Goal: Communication & Community: Answer question/provide support

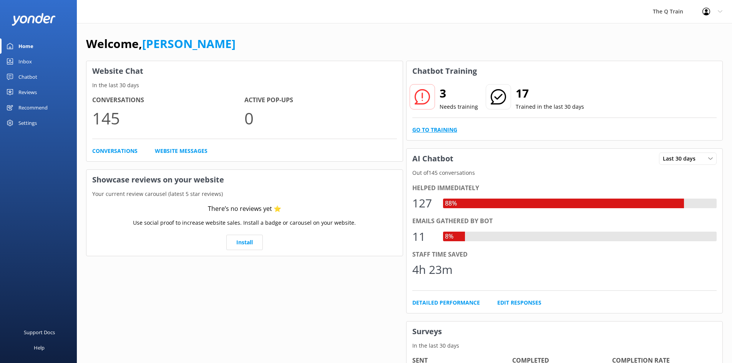
click at [444, 131] on link "Go to Training" at bounding box center [434, 130] width 45 height 8
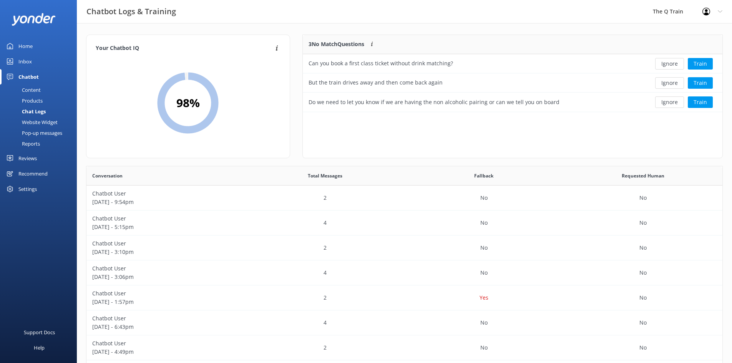
scroll to position [71, 414]
drag, startPoint x: 309, startPoint y: 63, endPoint x: 452, endPoint y: 68, distance: 143.3
click at [452, 68] on div "Can you book a first class ticket without drink matching?" at bounding box center [470, 63] width 334 height 19
copy div "Can you book a first class ticket without drink matching?"
click at [26, 88] on div "Content" at bounding box center [23, 89] width 36 height 11
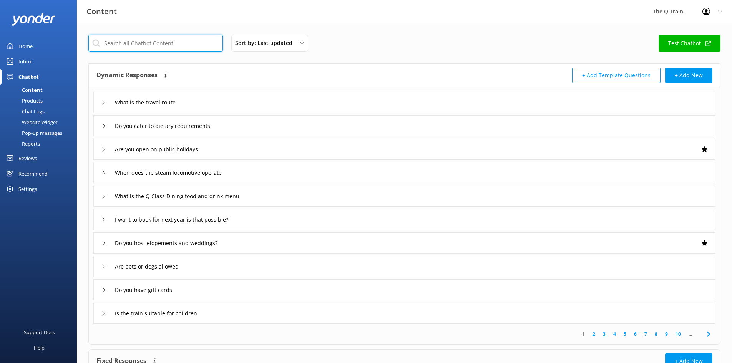
click at [161, 44] on input "text" at bounding box center [155, 43] width 134 height 17
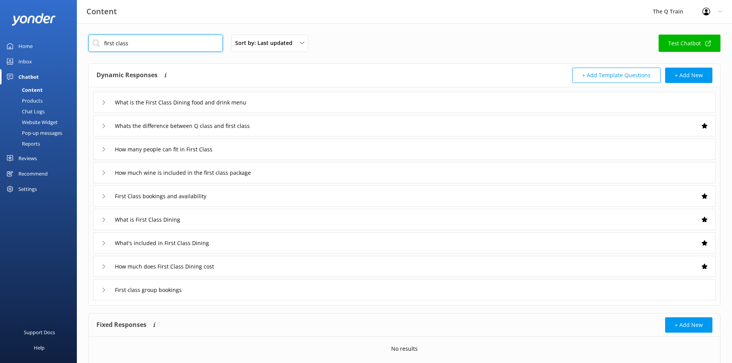
type input "first class"
click at [103, 103] on icon at bounding box center [103, 102] width 5 height 5
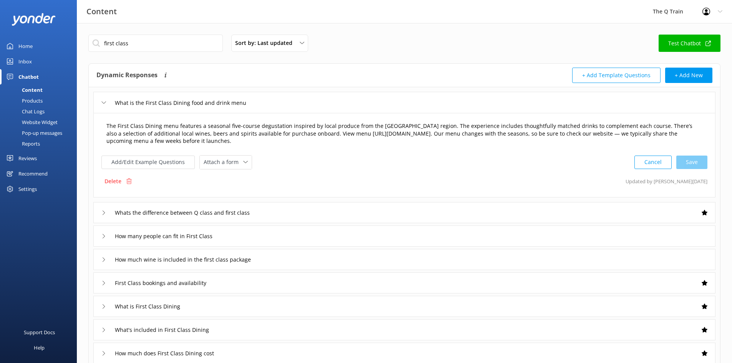
click at [286, 133] on textarea "The First Class Dining menu features a seasonal five-course degustation inspire…" at bounding box center [404, 134] width 604 height 32
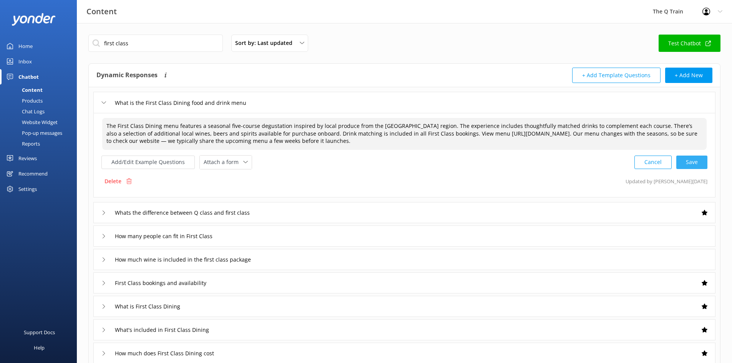
click at [687, 162] on div "Cancel Save" at bounding box center [670, 162] width 73 height 14
type textarea "The First Class Dining menu features a seasonal five-course degustation inspire…"
click at [33, 89] on div "Content" at bounding box center [24, 89] width 38 height 11
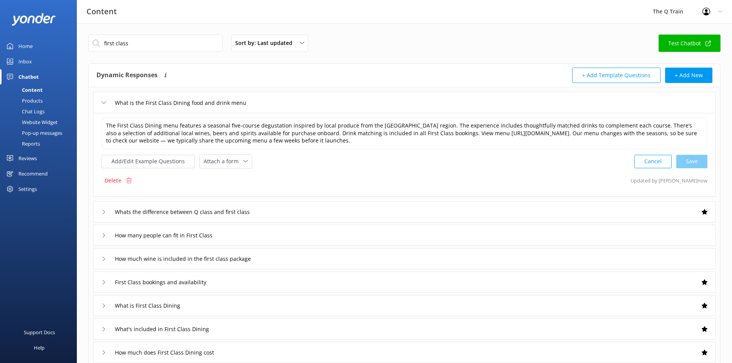
click at [25, 46] on div "Home" at bounding box center [25, 45] width 14 height 15
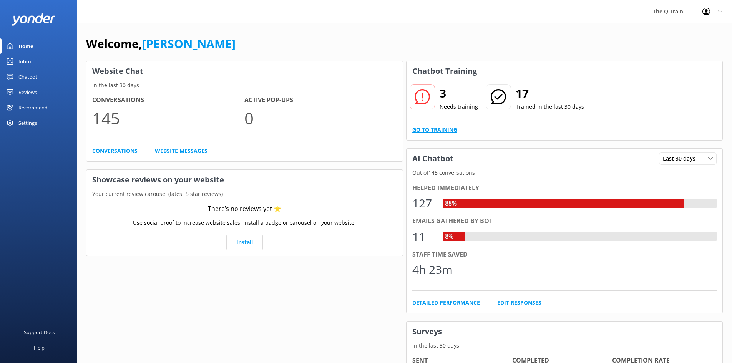
click at [440, 130] on link "Go to Training" at bounding box center [434, 130] width 45 height 8
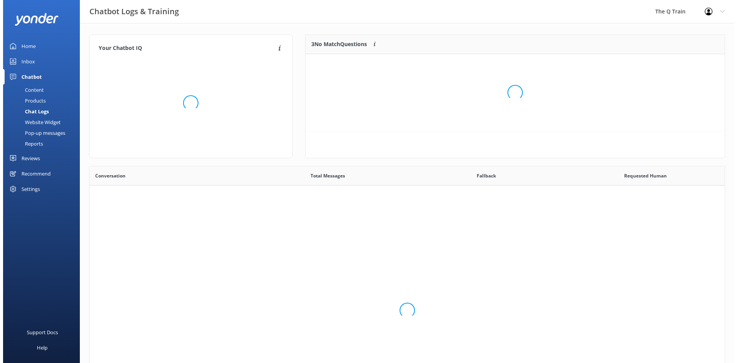
scroll to position [263, 630]
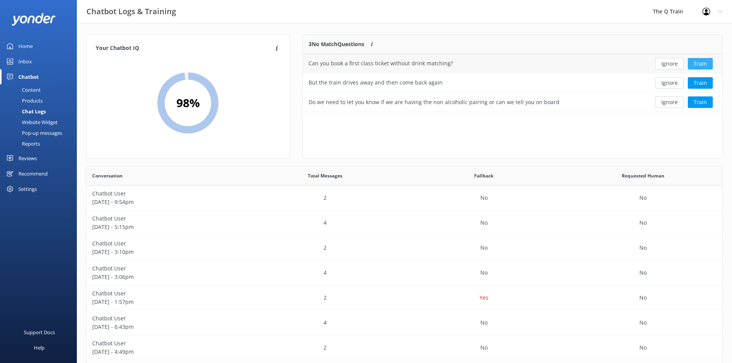
click at [700, 63] on button "Train" at bounding box center [699, 64] width 25 height 12
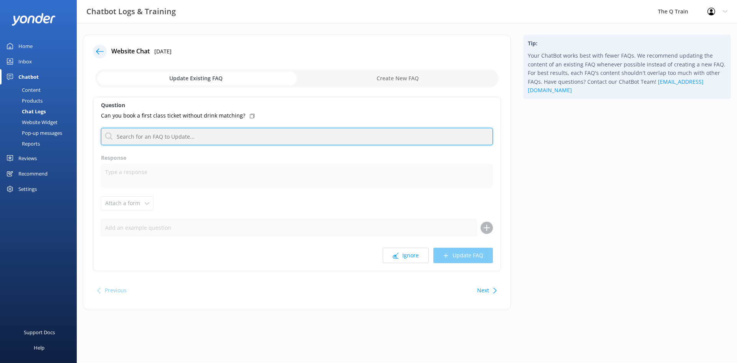
click at [163, 133] on input "text" at bounding box center [297, 136] width 392 height 17
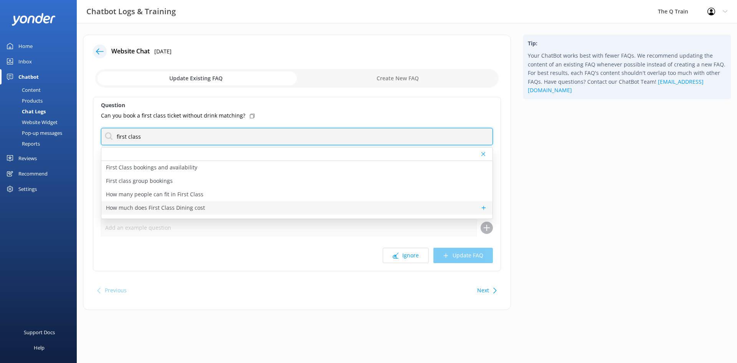
scroll to position [38, 0]
type input "first class"
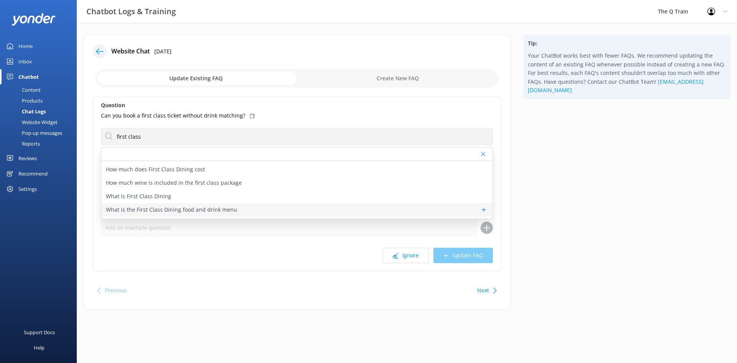
click at [164, 210] on p "What is the First Class Dining food and drink menu" at bounding box center [171, 209] width 131 height 8
type textarea "The First Class Dining menu features a seasonal five-course degustation inspire…"
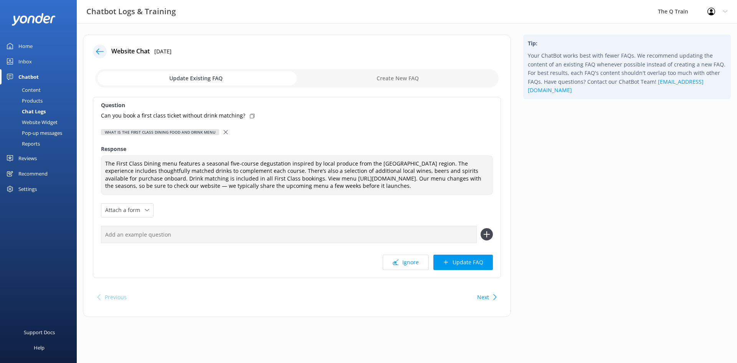
click at [160, 235] on input "text" at bounding box center [289, 234] width 376 height 17
paste input "Can you book a first class ticket without drink matching?"
type input "Can you book a first class ticket without drink matching?"
click at [487, 233] on use at bounding box center [486, 234] width 7 height 7
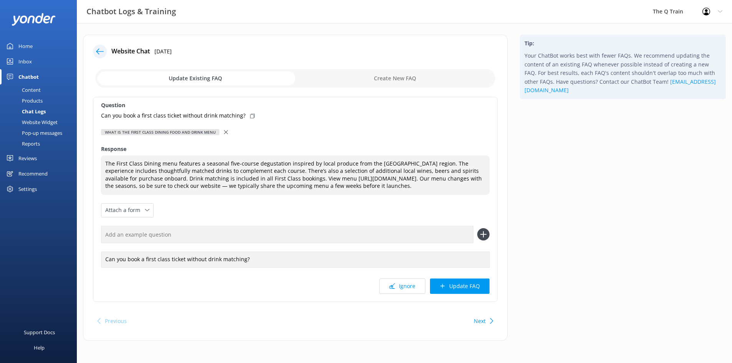
click at [467, 287] on button "Update FAQ" at bounding box center [460, 285] width 60 height 15
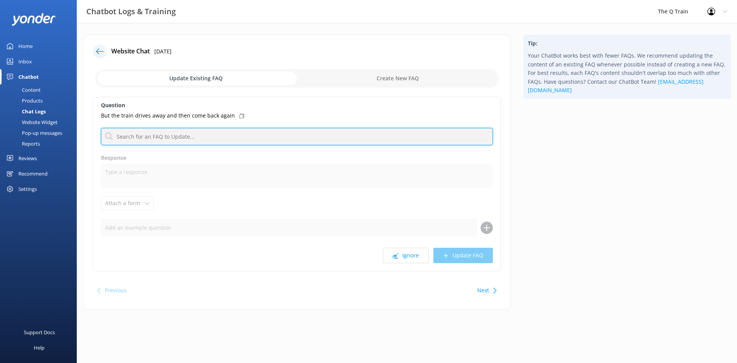
click at [131, 137] on input "text" at bounding box center [297, 136] width 392 height 17
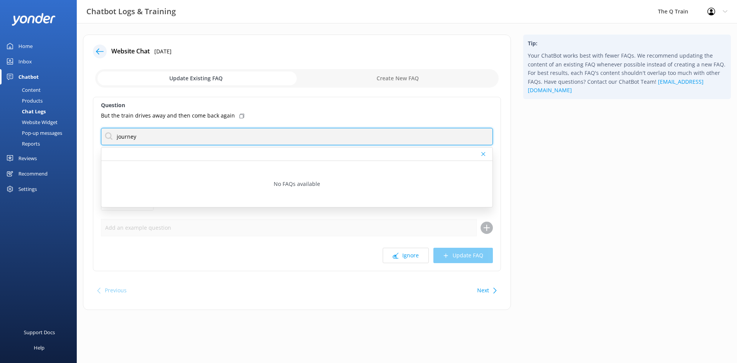
drag, startPoint x: 142, startPoint y: 136, endPoint x: 116, endPoint y: 135, distance: 25.4
click at [116, 135] on input "journey" at bounding box center [297, 136] width 392 height 17
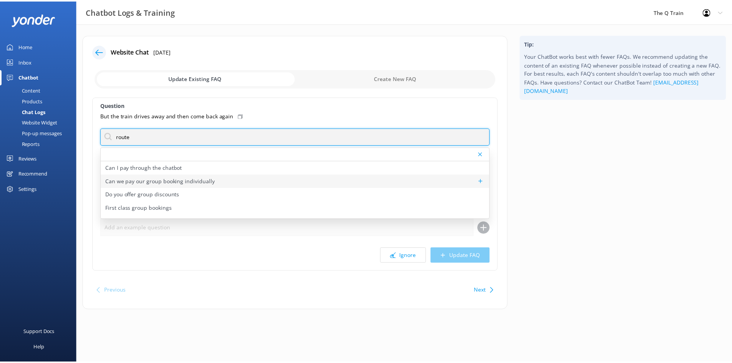
scroll to position [10, 0]
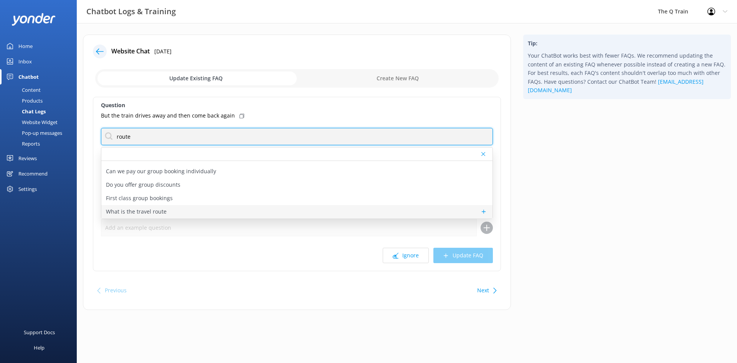
type input "route"
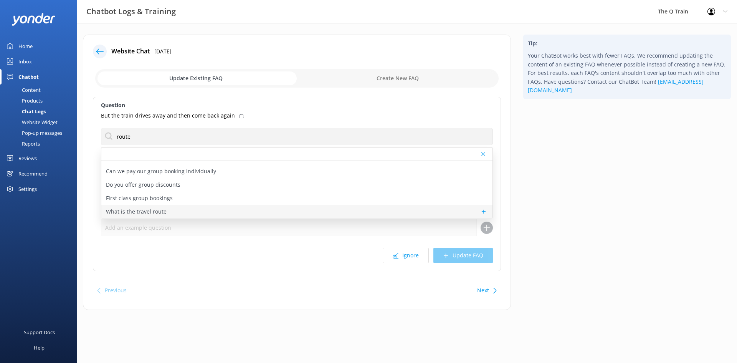
click at [159, 213] on p "What is the travel route" at bounding box center [136, 211] width 61 height 8
type textarea "The Q Train travels along the Bellarine Railway. We depart [GEOGRAPHIC_DATA], t…"
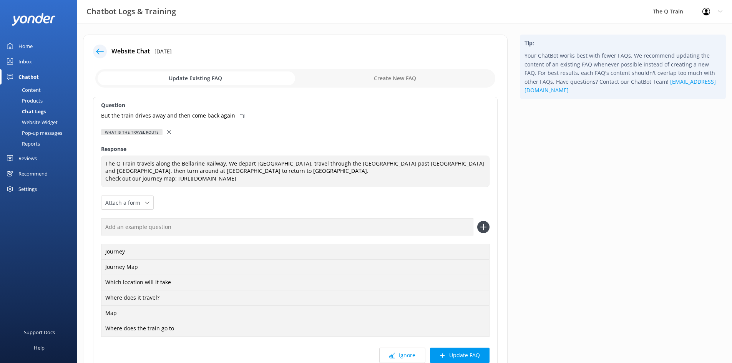
click at [240, 116] on icon at bounding box center [242, 116] width 5 height 5
click at [296, 236] on div "Journey Journey Map Which location will it take Where does it travel? Map Where…" at bounding box center [295, 277] width 388 height 118
click at [294, 231] on input "text" at bounding box center [287, 226] width 372 height 17
paste input "But the train drives away and then come back again"
type input "But the train drives away and then come back again"
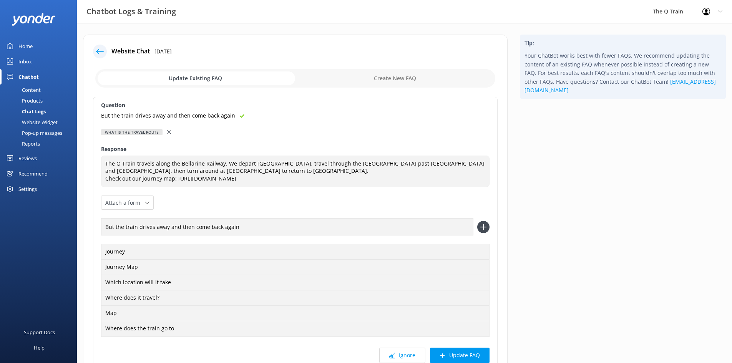
click at [482, 225] on icon at bounding box center [483, 227] width 12 height 12
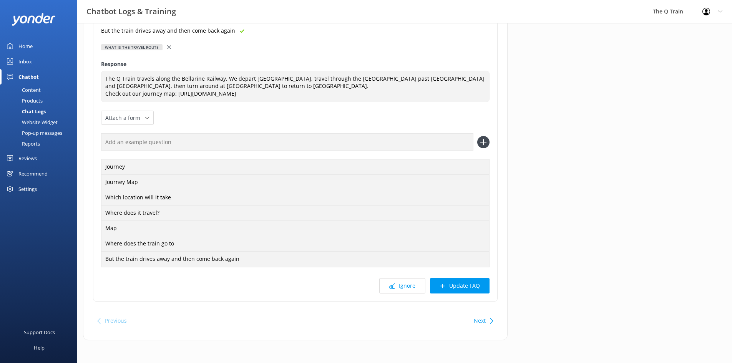
scroll to position [85, 0]
click at [459, 284] on button "Update FAQ" at bounding box center [460, 285] width 60 height 15
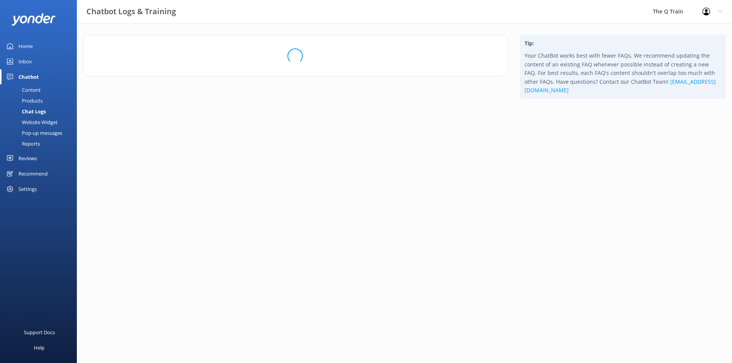
scroll to position [0, 0]
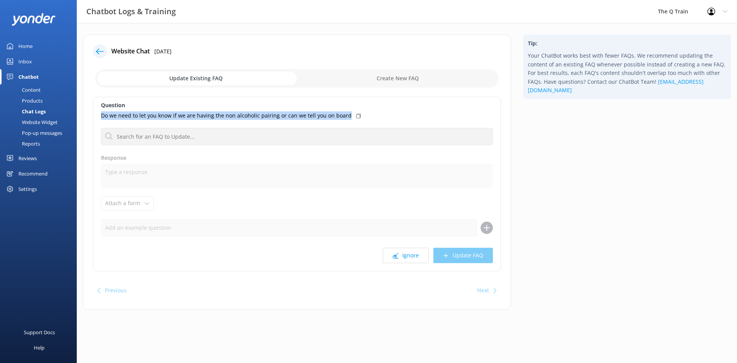
drag, startPoint x: 101, startPoint y: 114, endPoint x: 344, endPoint y: 116, distance: 243.1
click at [344, 116] on div "Do we need to let you know if we are having the non alcoholic pairing or can we…" at bounding box center [297, 115] width 392 height 8
click at [33, 91] on div "Content" at bounding box center [23, 89] width 36 height 11
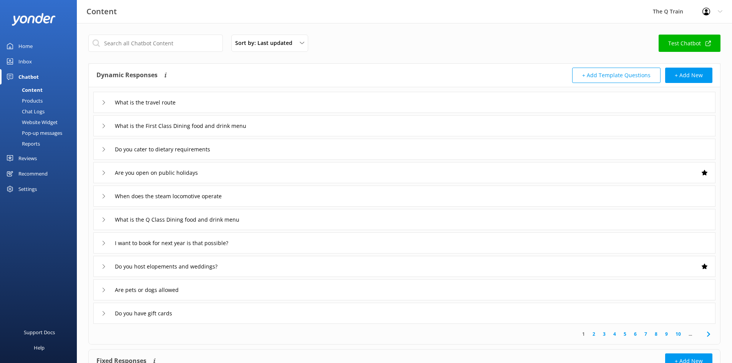
click at [105, 127] on icon at bounding box center [103, 126] width 5 height 5
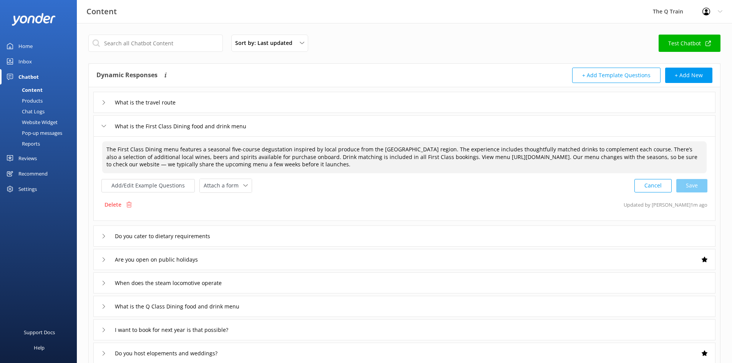
click at [418, 158] on textarea "The First Class Dining menu features a seasonal five-course degustation inspire…" at bounding box center [404, 157] width 604 height 32
drag, startPoint x: 421, startPoint y: 155, endPoint x: 553, endPoint y: 157, distance: 132.5
click at [555, 157] on textarea "The First Class Dining menu features a seasonal five-course degustation inspire…" at bounding box center [404, 157] width 604 height 32
click at [545, 162] on textarea "The First Class Dining menu features a seasonal five-course degustation inspire…" at bounding box center [404, 157] width 604 height 32
click at [695, 185] on div "Cancel Save" at bounding box center [670, 186] width 73 height 14
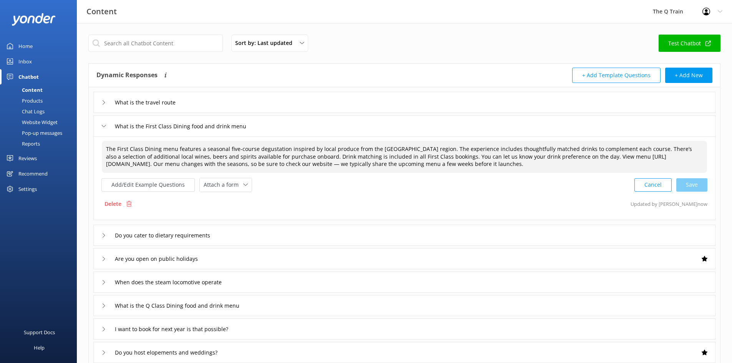
type textarea "The First Class Dining menu features a seasonal five-course degustation inspire…"
click at [37, 89] on div "Content" at bounding box center [24, 89] width 38 height 11
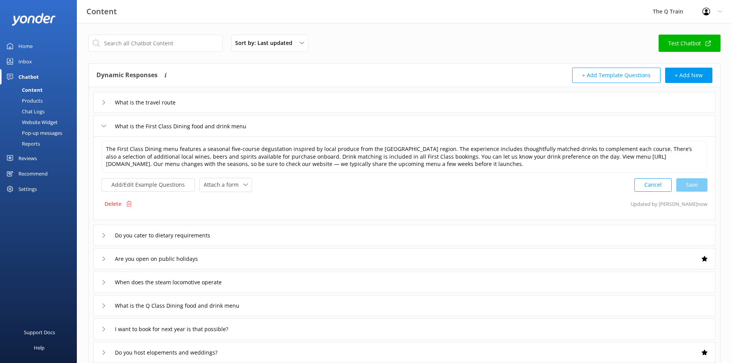
click at [24, 61] on div "Inbox" at bounding box center [24, 61] width 13 height 15
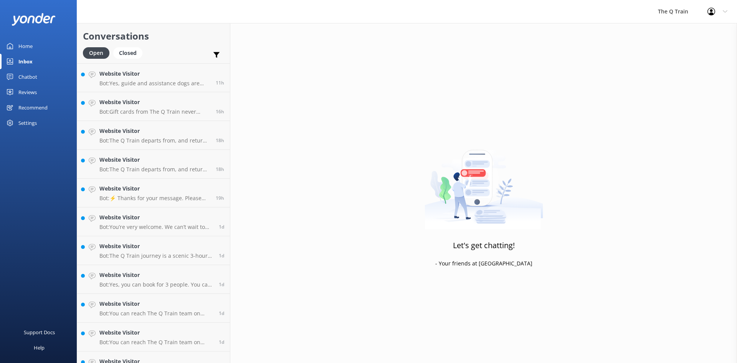
click at [20, 46] on div "Home" at bounding box center [25, 45] width 14 height 15
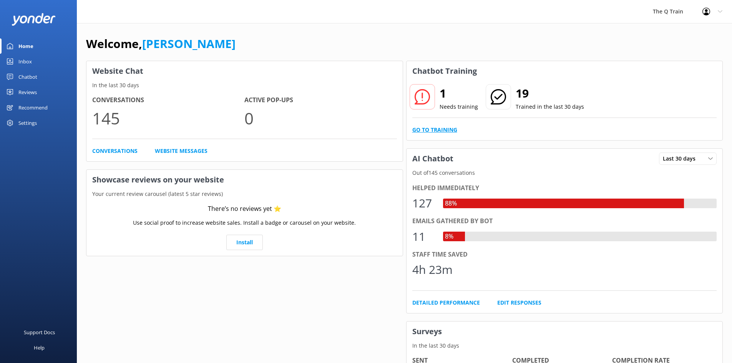
click at [450, 130] on link "Go to Training" at bounding box center [434, 130] width 45 height 8
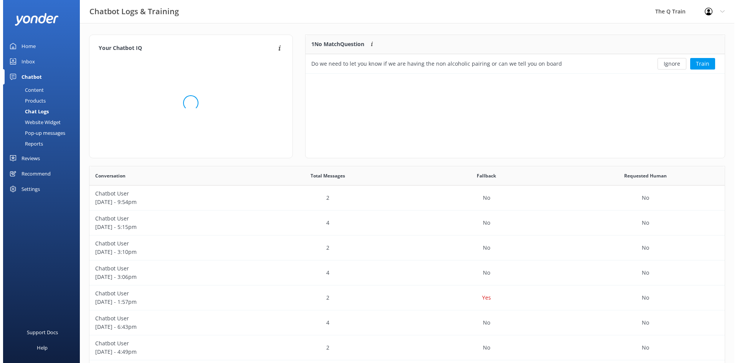
scroll to position [33, 414]
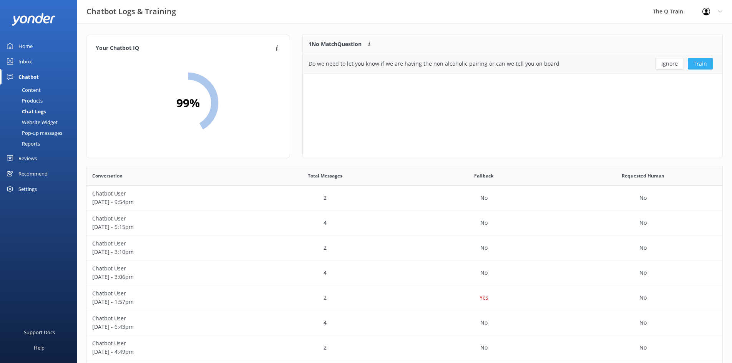
click at [705, 64] on button "Train" at bounding box center [699, 64] width 25 height 12
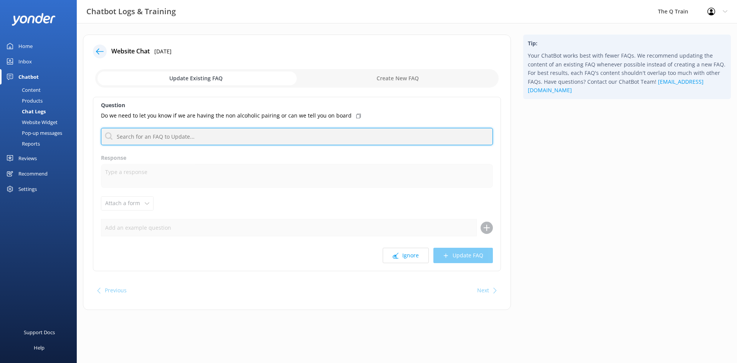
click at [174, 134] on input "text" at bounding box center [297, 136] width 392 height 17
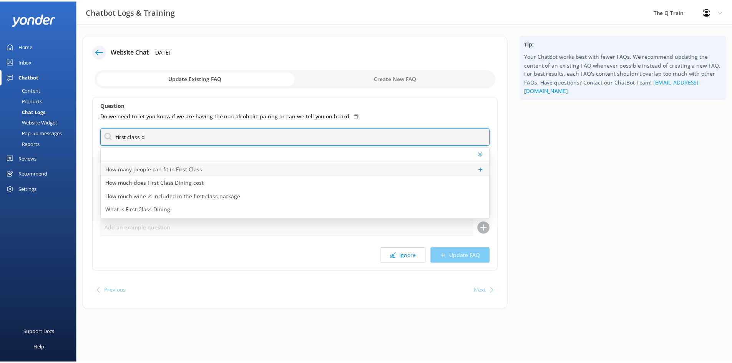
scroll to position [38, 0]
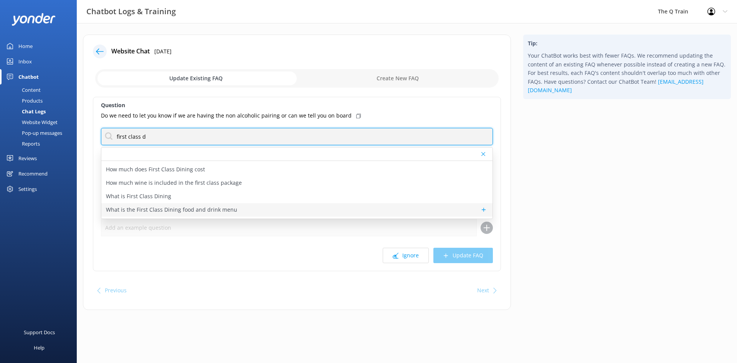
type input "first class d"
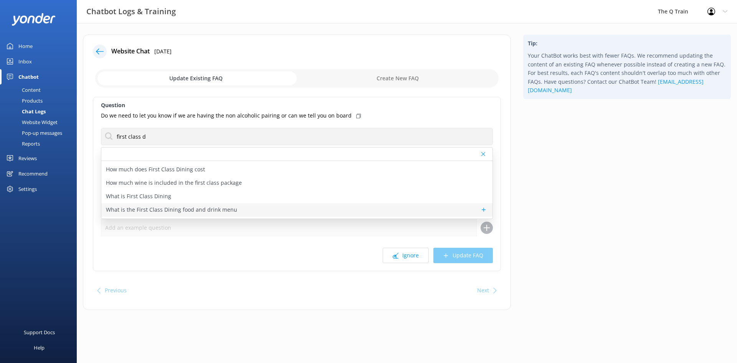
click at [192, 210] on p "What is the First Class Dining food and drink menu" at bounding box center [171, 209] width 131 height 8
type textarea "The First Class Dining menu features a seasonal five-course degustation inspire…"
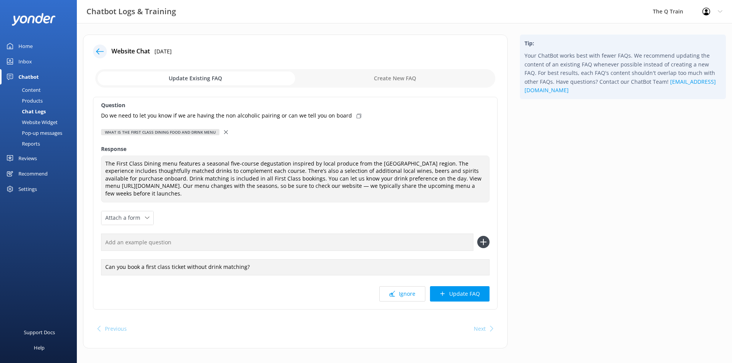
click at [356, 115] on icon at bounding box center [358, 116] width 5 height 5
click at [204, 242] on input "text" at bounding box center [287, 241] width 372 height 17
paste input "Do we need to let you know if we are having the non alcoholic pairing or can we…"
type input "Do we need to let you know if we are having the non alcoholic pairing or can we…"
click at [486, 240] on icon at bounding box center [483, 242] width 12 height 12
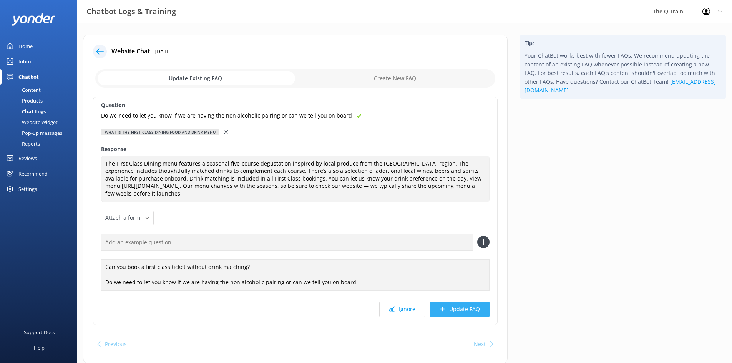
click at [459, 310] on button "Update FAQ" at bounding box center [460, 308] width 60 height 15
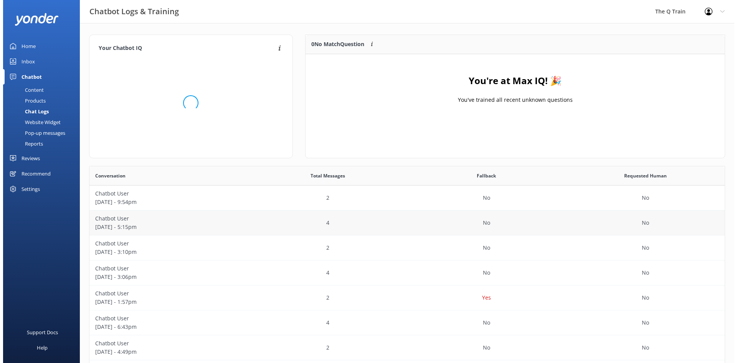
scroll to position [90, 414]
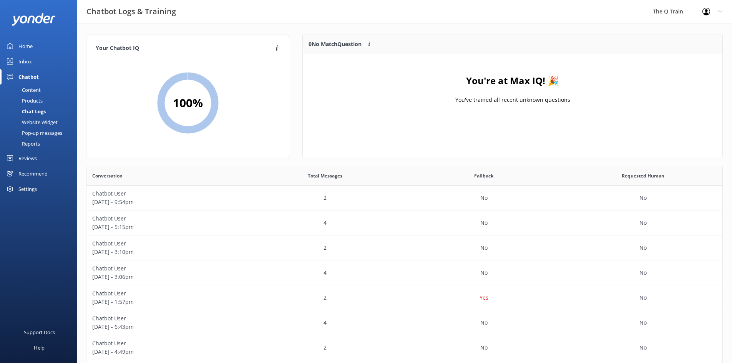
click at [28, 61] on div "Inbox" at bounding box center [24, 61] width 13 height 15
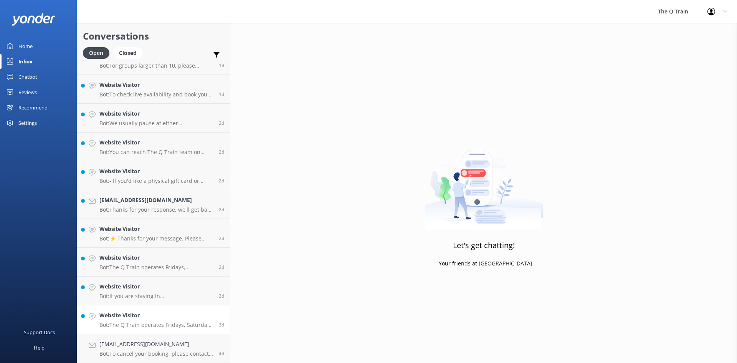
scroll to position [334, 0]
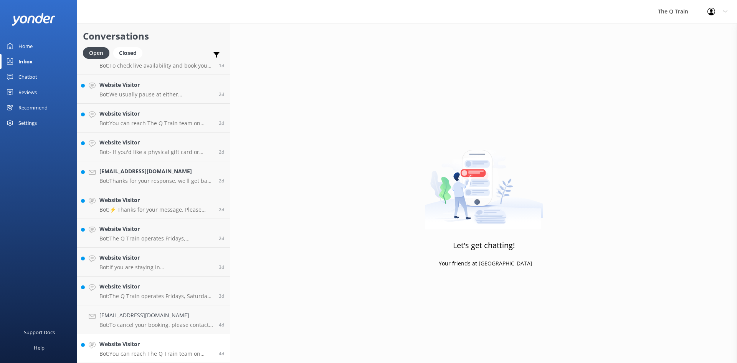
click at [143, 344] on h4 "Website Visitor" at bounding box center [156, 344] width 114 height 8
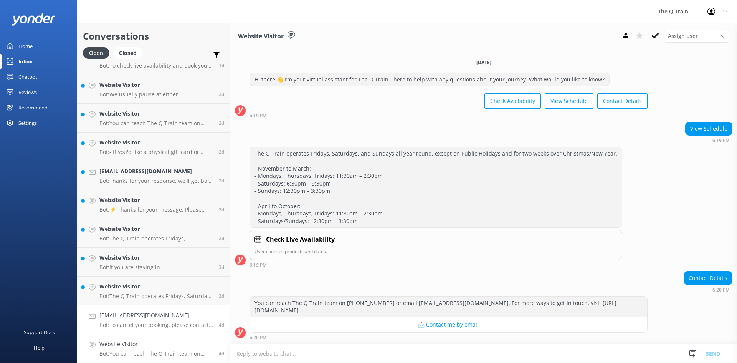
click at [147, 318] on h4 "[EMAIL_ADDRESS][DOMAIN_NAME]" at bounding box center [156, 315] width 114 height 8
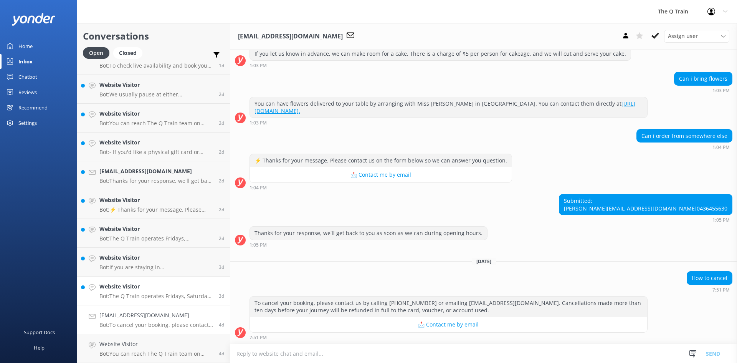
scroll to position [262, 0]
click at [163, 293] on p "Bot: The Q Train operates Fridays, Saturdays and Sundays all year round. We do …" at bounding box center [156, 296] width 114 height 7
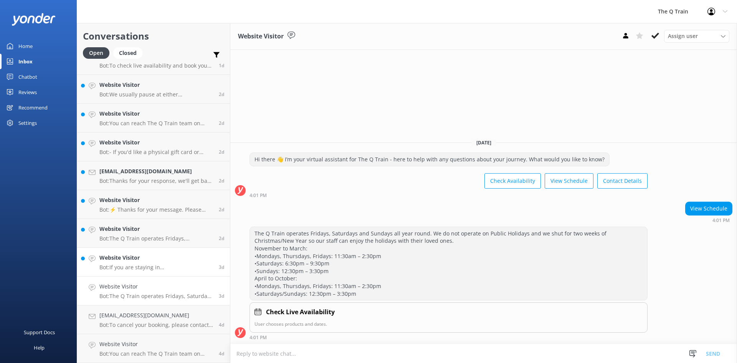
click at [163, 264] on p "Bot: If you are staying in [GEOGRAPHIC_DATA], The Q Train offers return transpo…" at bounding box center [156, 267] width 114 height 7
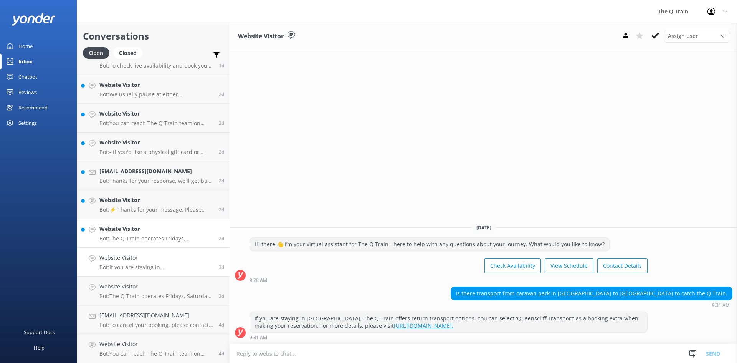
click at [165, 232] on h4 "Website Visitor" at bounding box center [156, 229] width 114 height 8
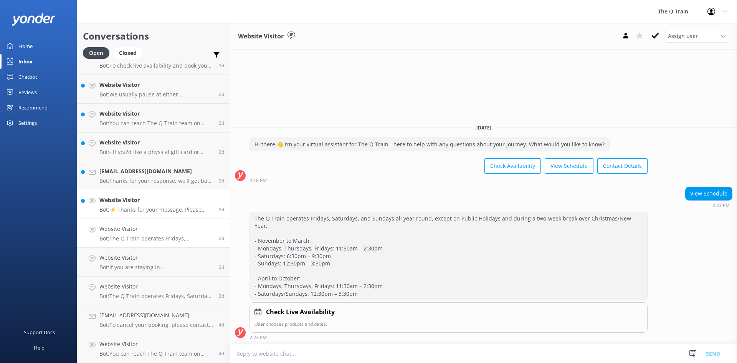
click at [165, 204] on h4 "Website Visitor" at bounding box center [156, 200] width 114 height 8
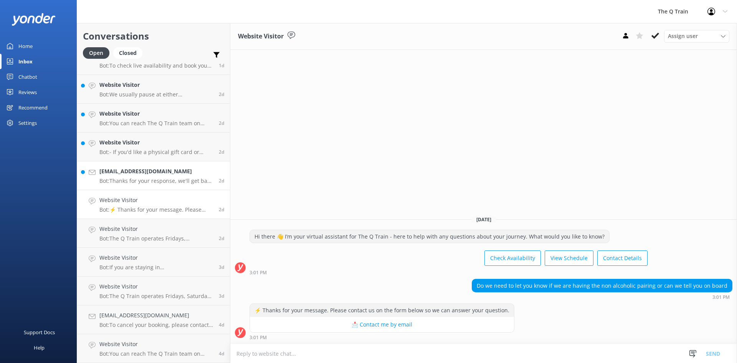
click at [153, 176] on div "[EMAIL_ADDRESS][DOMAIN_NAME] Bot: Thanks for your response, we'll get back to y…" at bounding box center [156, 175] width 114 height 17
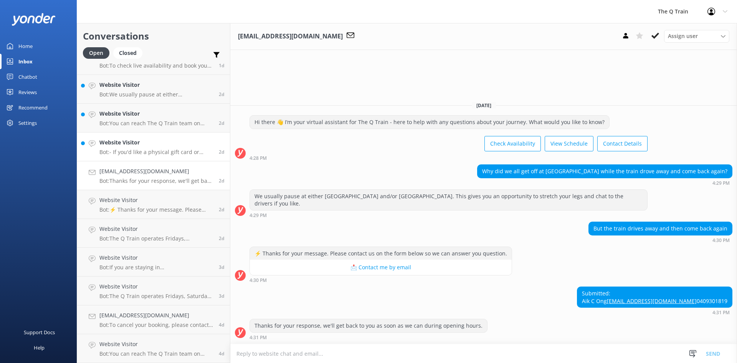
click at [162, 144] on h4 "Website Visitor" at bounding box center [156, 142] width 114 height 8
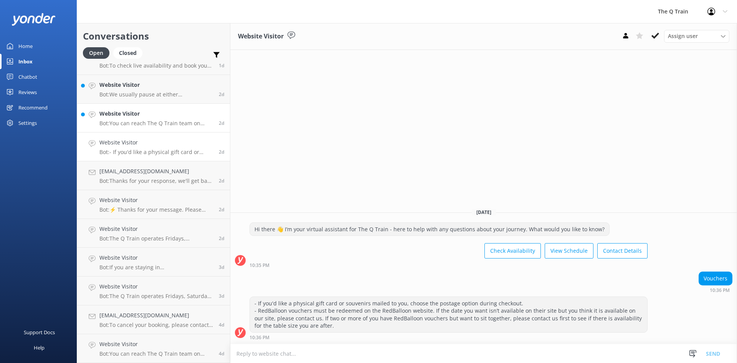
click at [164, 115] on h4 "Website Visitor" at bounding box center [156, 113] width 114 height 8
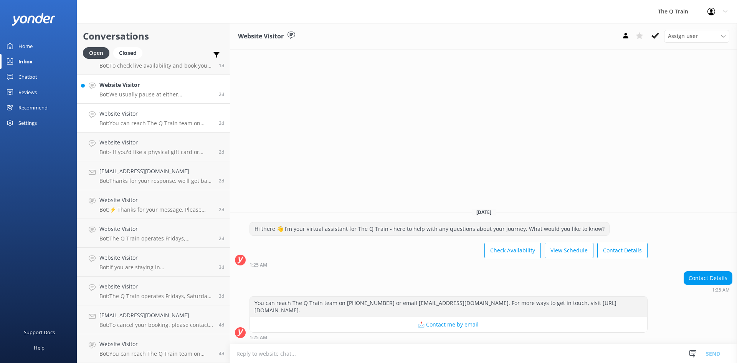
click at [171, 91] on p "Bot: We usually pause at either [GEOGRAPHIC_DATA] and/or [GEOGRAPHIC_DATA], giv…" at bounding box center [156, 94] width 114 height 7
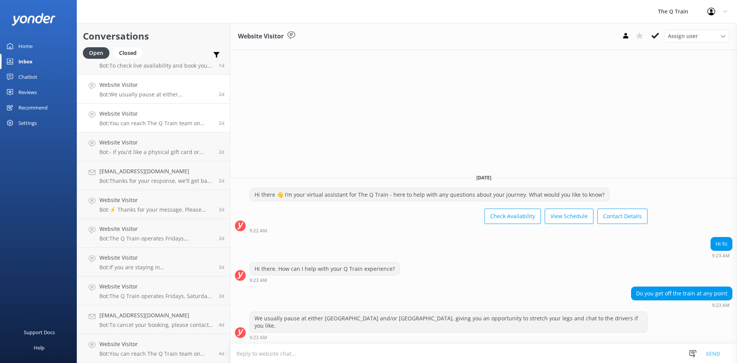
scroll to position [296, 0]
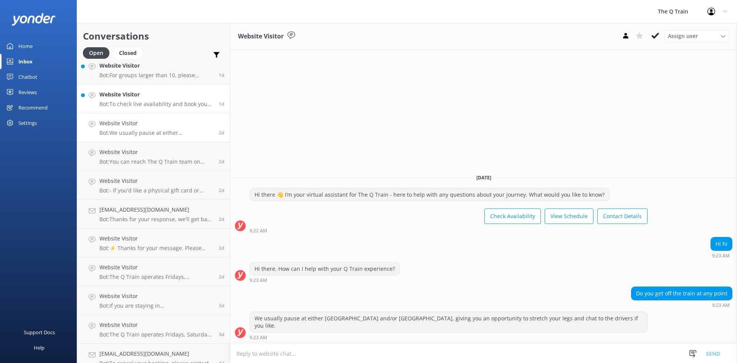
click at [166, 103] on p "Bot: To check live availability and book your experience, please click [URL][DO…" at bounding box center [156, 104] width 114 height 7
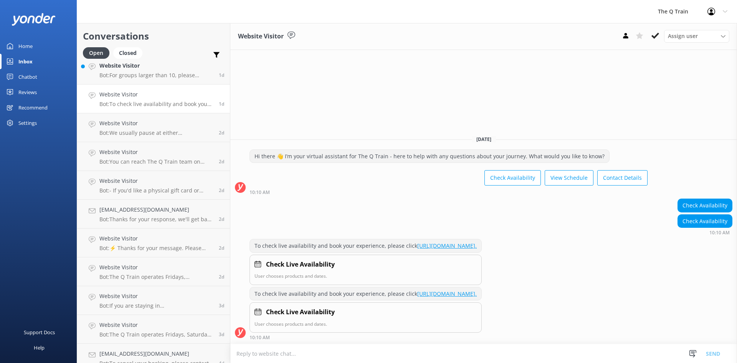
scroll to position [219, 0]
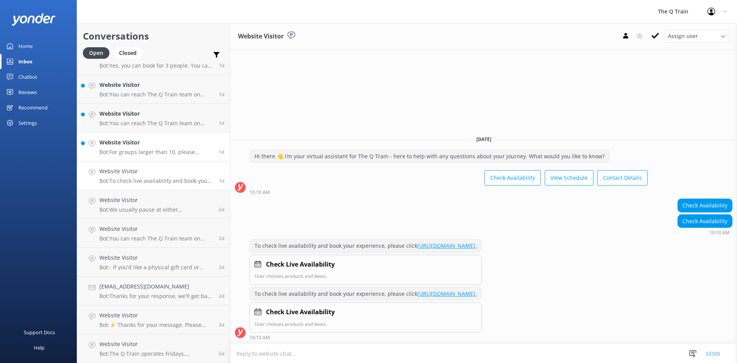
click at [161, 139] on h4 "Website Visitor" at bounding box center [156, 142] width 114 height 8
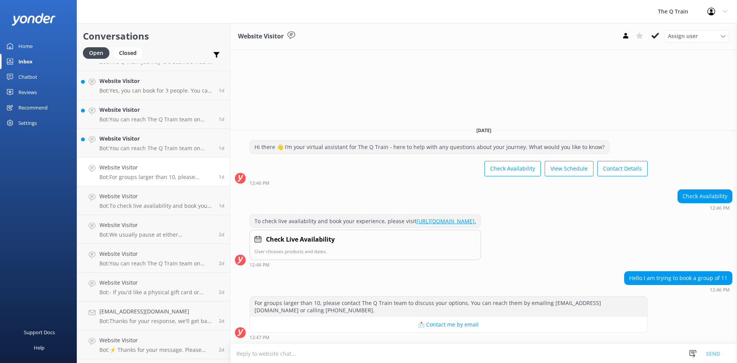
scroll to position [180, 0]
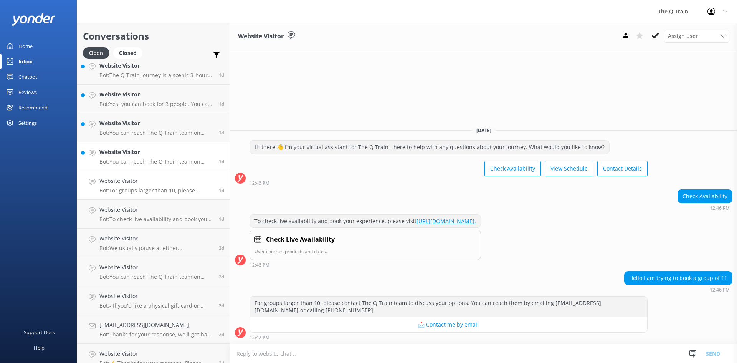
click at [156, 155] on h4 "Website Visitor" at bounding box center [156, 152] width 114 height 8
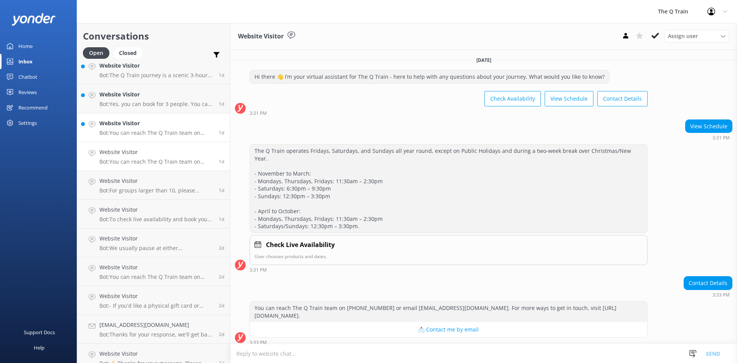
click at [159, 129] on div "Website Visitor Bot: You can reach The Q Train team on [PHONE_NUMBER] or email …" at bounding box center [156, 127] width 114 height 17
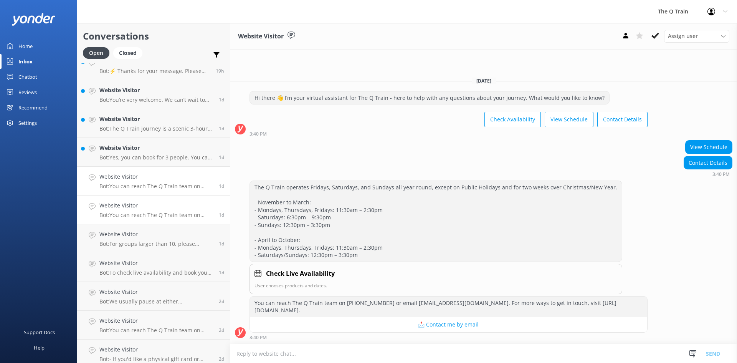
scroll to position [104, 0]
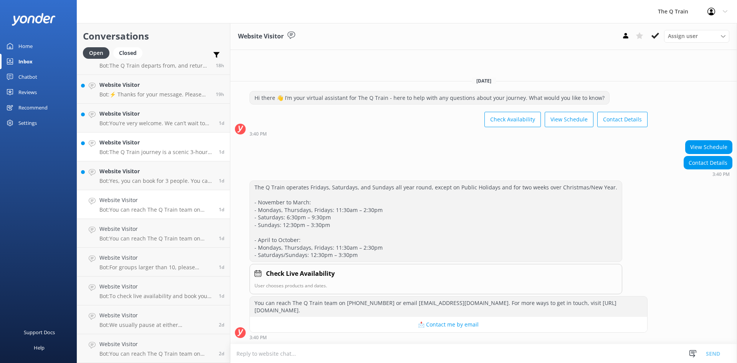
click at [161, 139] on h4 "Website Visitor" at bounding box center [156, 142] width 114 height 8
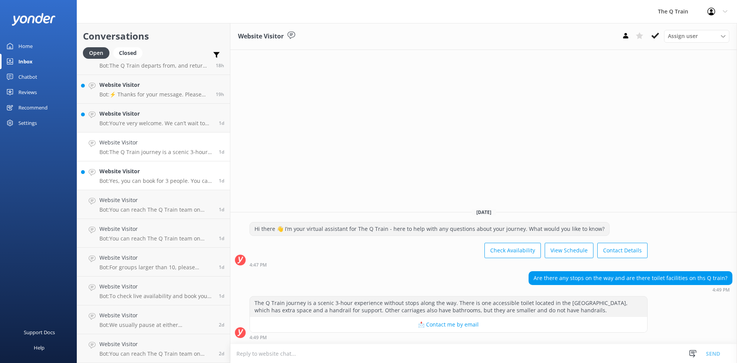
click at [157, 173] on h4 "Website Visitor" at bounding box center [156, 171] width 114 height 8
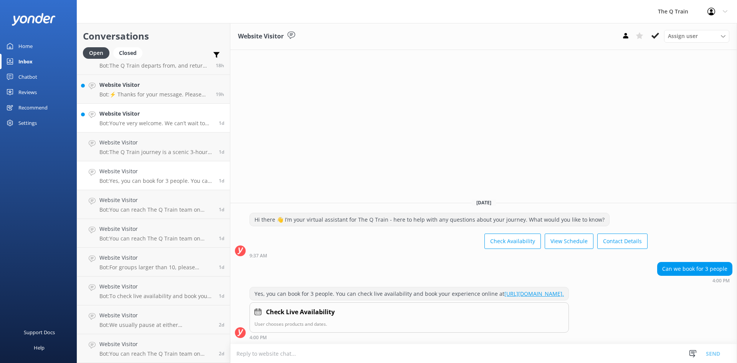
click at [158, 117] on h4 "Website Visitor" at bounding box center [156, 113] width 114 height 8
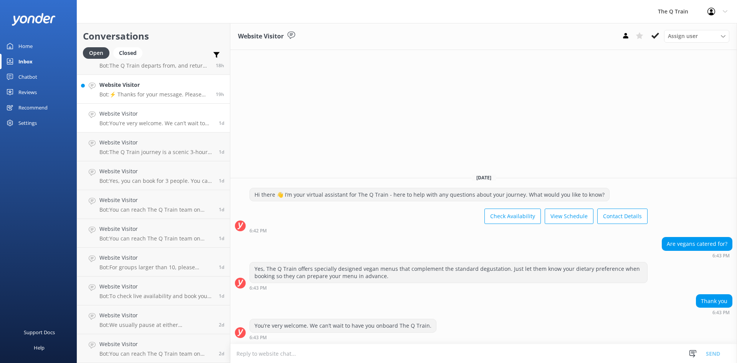
click at [165, 97] on p "Bot: ⚡ Thanks for your message. Please contact us on the form below so we can a…" at bounding box center [154, 94] width 111 height 7
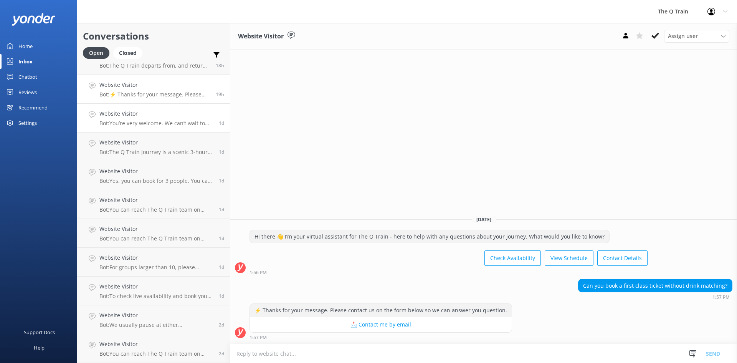
scroll to position [65, 0]
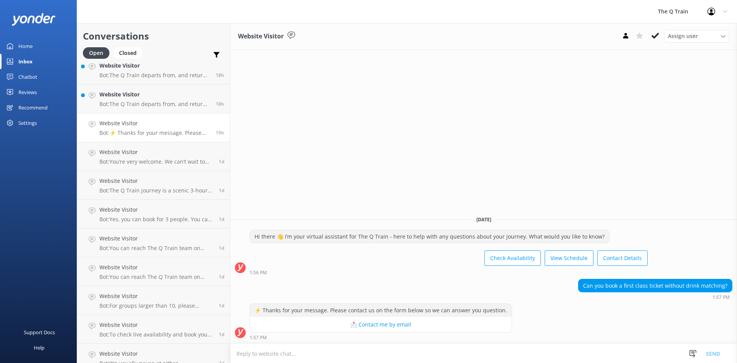
click at [165, 129] on div "Website Visitor Bot: ⚡ Thanks for your message. Please contact us on the form b…" at bounding box center [154, 127] width 111 height 17
click at [166, 101] on p "Bot: The Q Train departs from, and returns to, [GEOGRAPHIC_DATA], [GEOGRAPHIC_D…" at bounding box center [154, 104] width 111 height 7
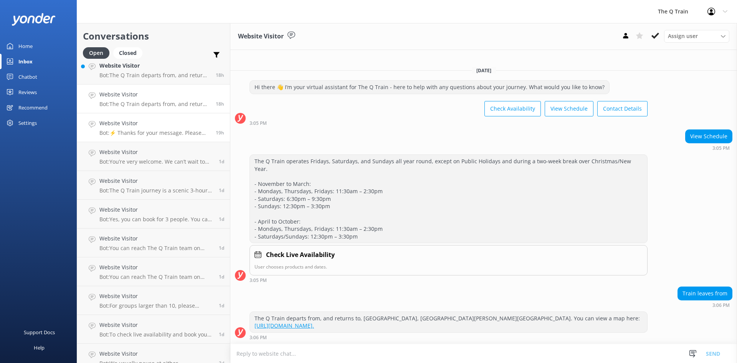
scroll to position [27, 0]
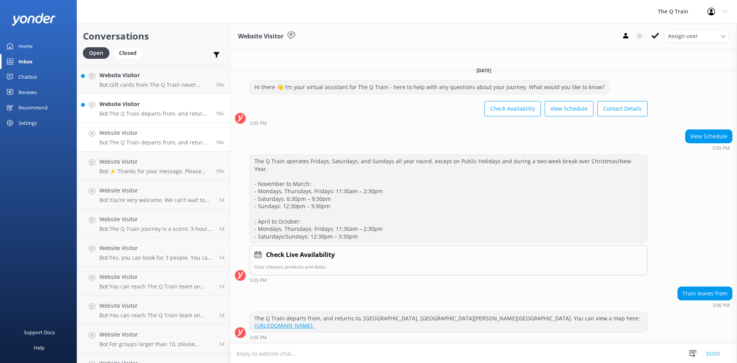
click at [163, 109] on div "Website Visitor Bot: The Q Train departs from, and returns to, [GEOGRAPHIC_DATA…" at bounding box center [154, 108] width 111 height 17
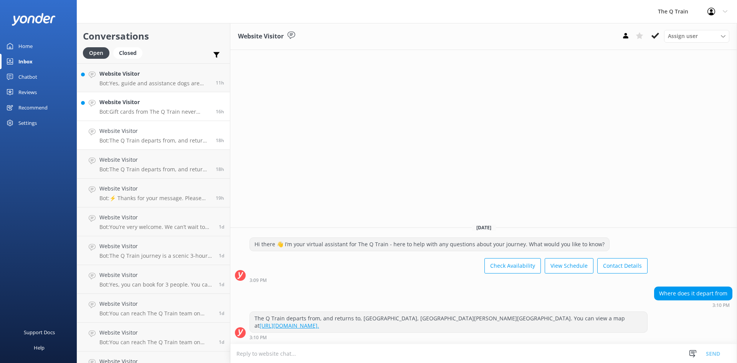
click at [171, 108] on div "Website Visitor Bot: Gift cards from The Q Train never expire." at bounding box center [154, 106] width 111 height 17
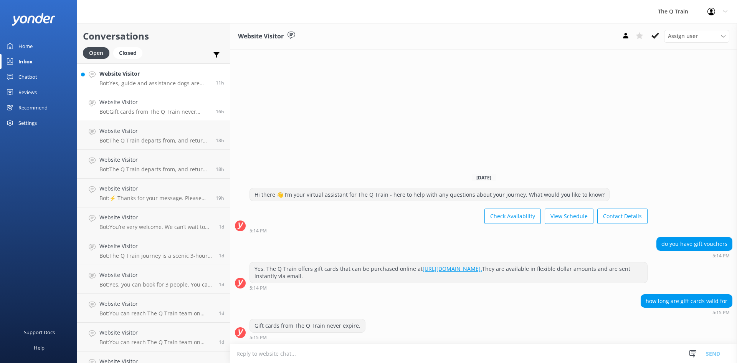
click at [172, 80] on p "Bot: Yes, guide and assistance dogs are welcome on The Q Train." at bounding box center [154, 83] width 111 height 7
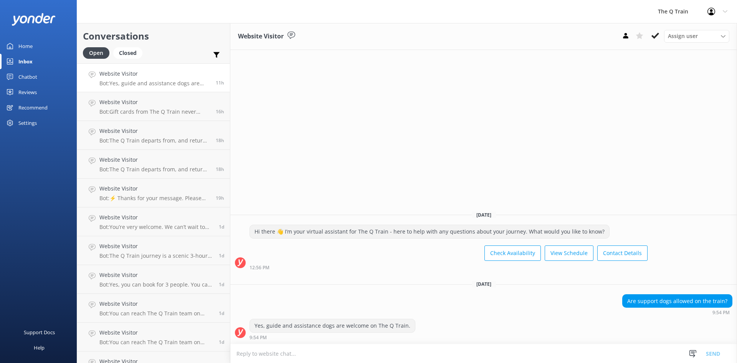
click at [28, 49] on div "Home" at bounding box center [25, 45] width 14 height 15
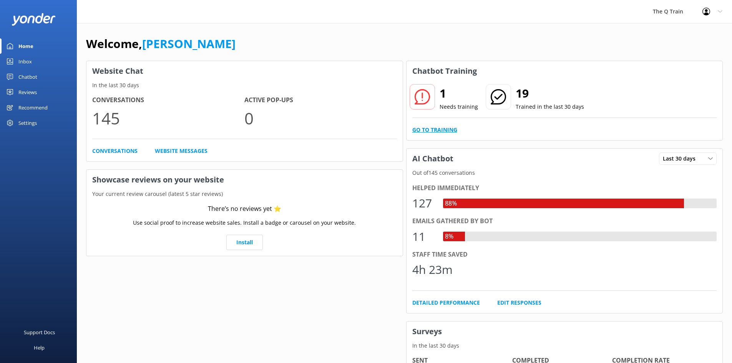
click at [429, 129] on link "Go to Training" at bounding box center [434, 130] width 45 height 8
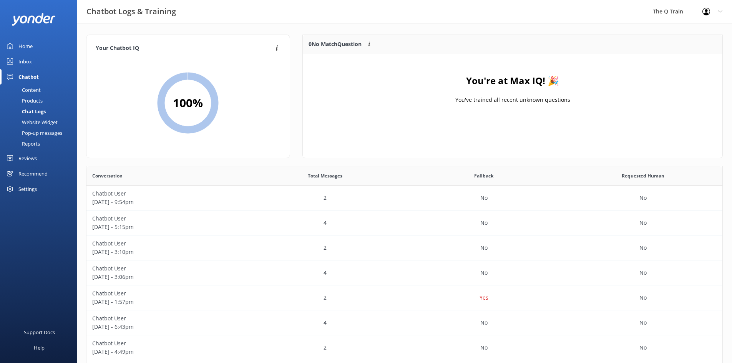
click at [32, 46] on link "Home" at bounding box center [38, 45] width 77 height 15
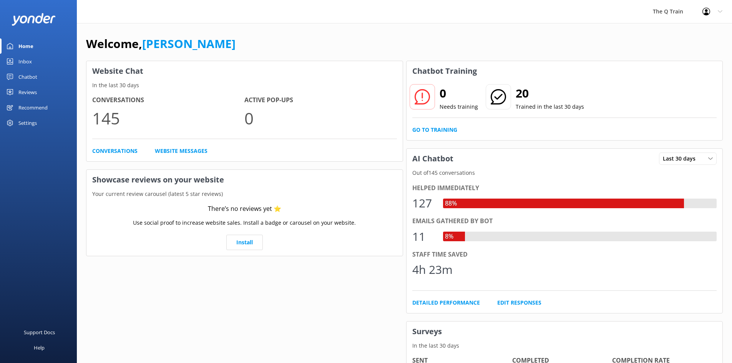
click at [24, 122] on div "Settings" at bounding box center [27, 122] width 18 height 15
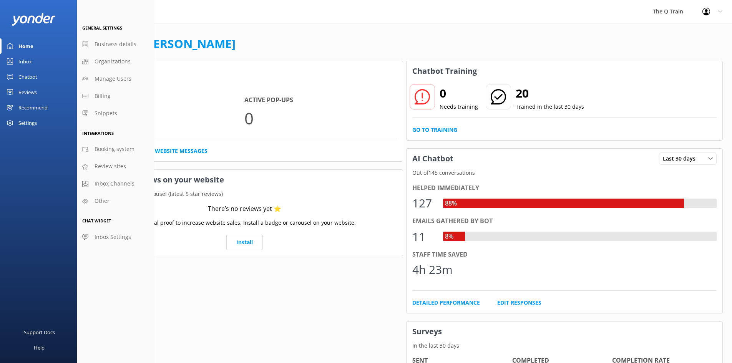
click at [28, 60] on div "Inbox" at bounding box center [24, 61] width 13 height 15
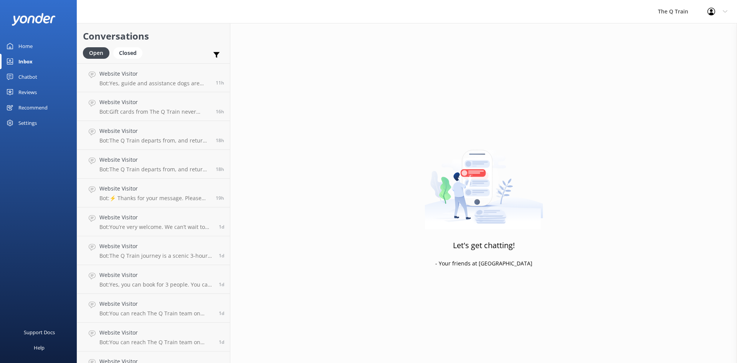
click at [29, 78] on div "Chatbot" at bounding box center [27, 76] width 19 height 15
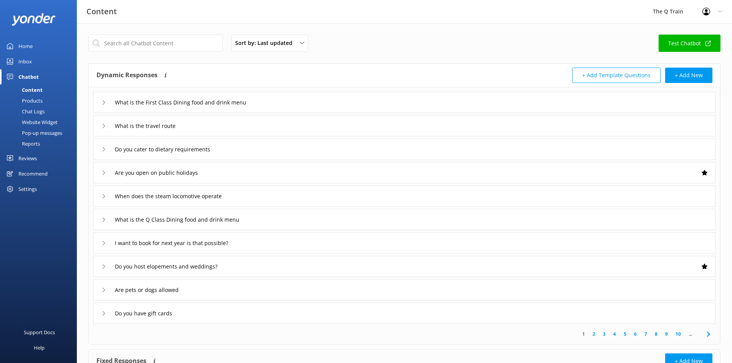
click at [35, 144] on div "Reports" at bounding box center [22, 143] width 35 height 11
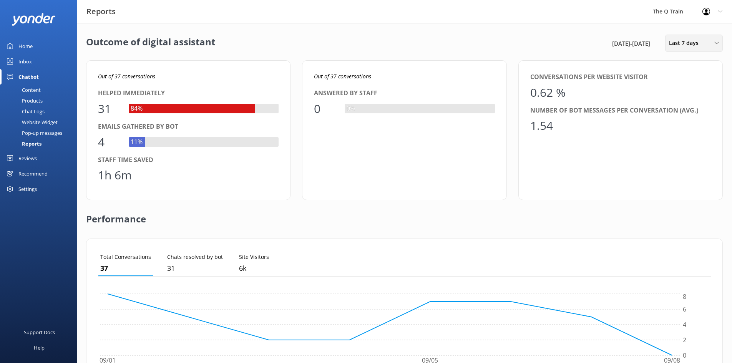
click at [671, 44] on span "Last 7 days" at bounding box center [686, 43] width 34 height 8
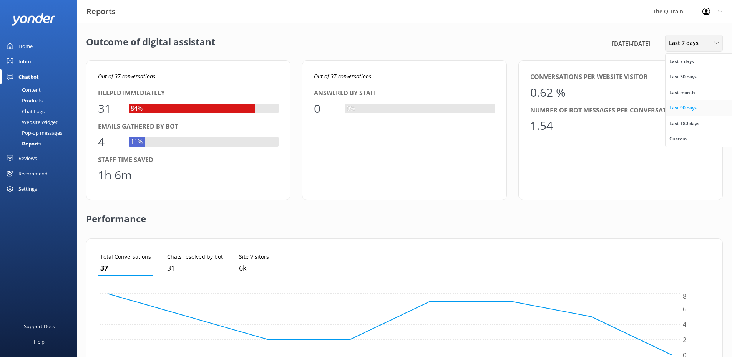
click at [674, 107] on div "Last 90 days" at bounding box center [682, 108] width 27 height 8
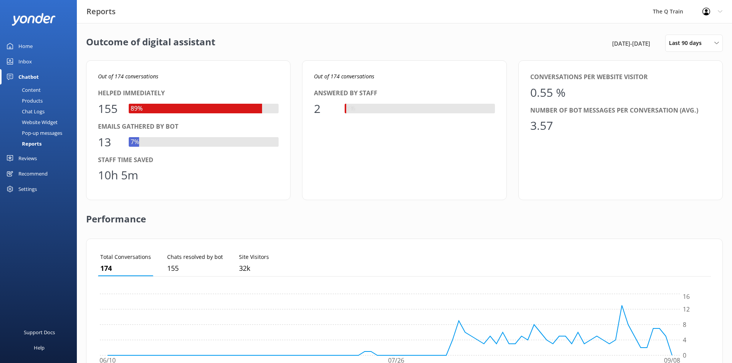
click at [31, 48] on div "Home" at bounding box center [25, 45] width 14 height 15
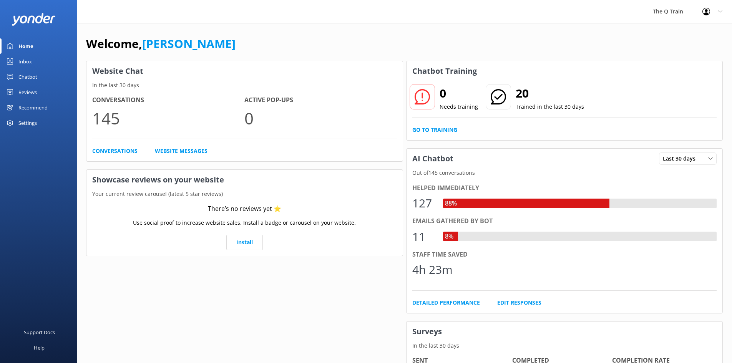
click at [309, 7] on div "The Q Train Profile Settings Logout" at bounding box center [366, 11] width 732 height 23
click at [445, 10] on div "The Q Train Profile Settings Logout" at bounding box center [366, 11] width 732 height 23
click at [28, 62] on div "Inbox" at bounding box center [24, 61] width 13 height 15
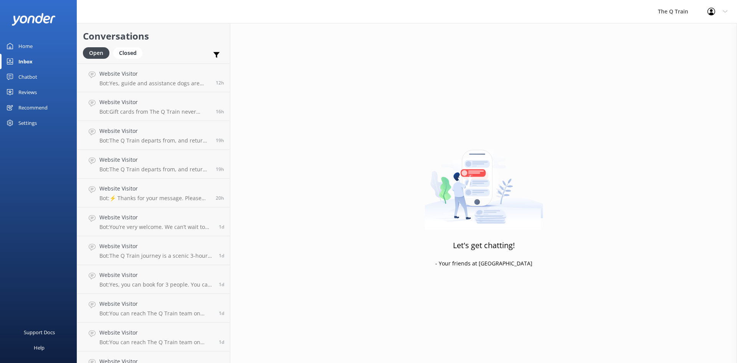
click at [32, 78] on div "Chatbot" at bounding box center [27, 76] width 19 height 15
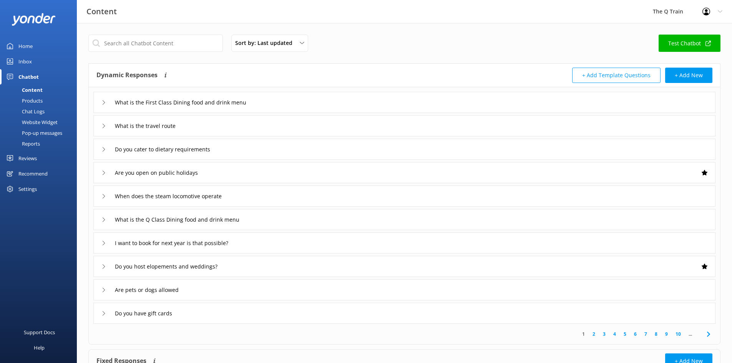
click at [29, 61] on div "Inbox" at bounding box center [24, 61] width 13 height 15
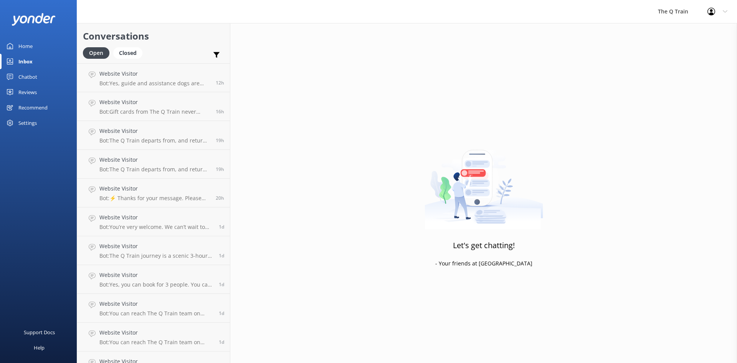
click at [29, 78] on div "Chatbot" at bounding box center [27, 76] width 19 height 15
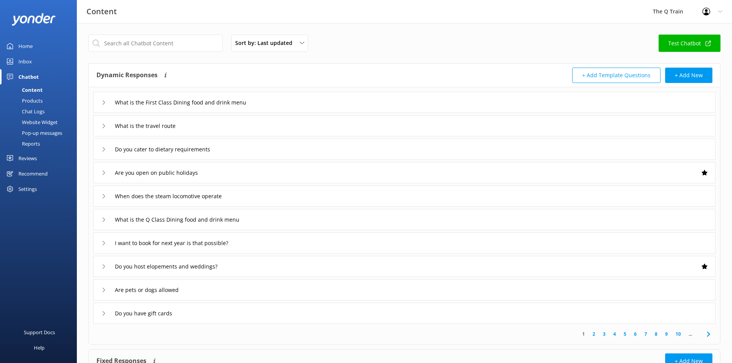
click at [26, 61] on div "Inbox" at bounding box center [24, 61] width 13 height 15
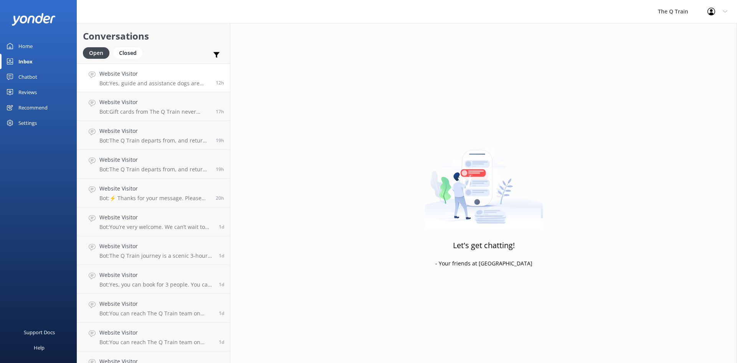
click at [154, 80] on p "Bot: Yes, guide and assistance dogs are welcome on The Q Train." at bounding box center [154, 83] width 111 height 7
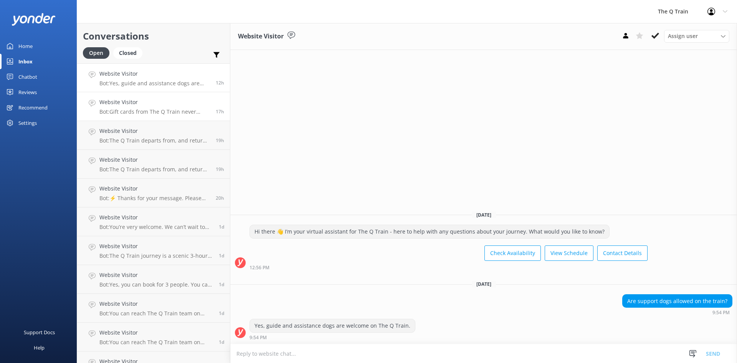
click at [158, 110] on p "Bot: Gift cards from The Q Train never expire." at bounding box center [154, 111] width 111 height 7
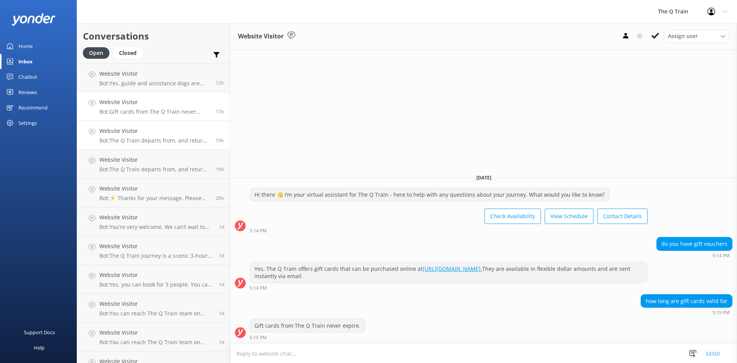
click at [152, 138] on p "Bot: The Q Train departs from, and returns to, Drysdale Railway Station, Drysda…" at bounding box center [154, 140] width 111 height 7
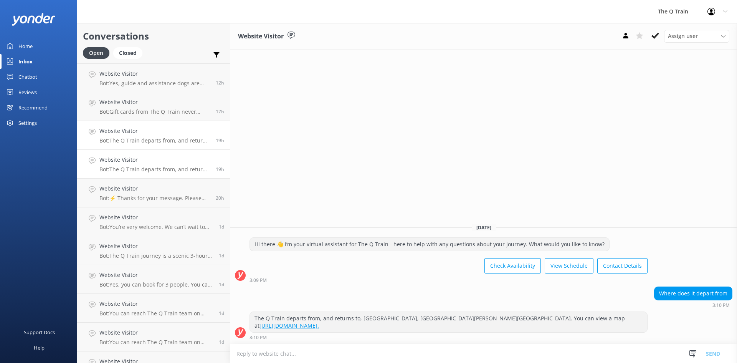
click at [150, 163] on h4 "Website Visitor" at bounding box center [154, 160] width 111 height 8
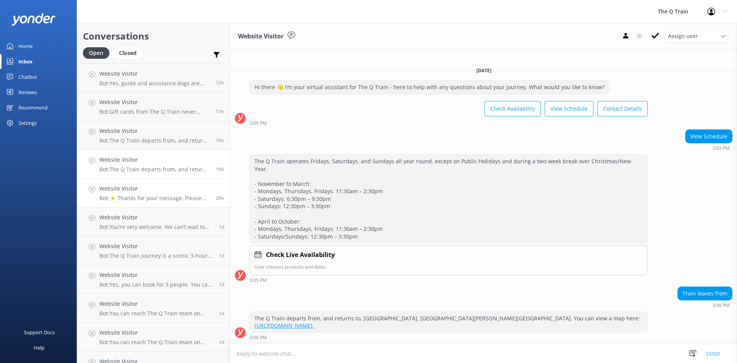
click at [144, 194] on div "Website Visitor Bot: ⚡ Thanks for your message. Please contact us on the form b…" at bounding box center [154, 192] width 111 height 17
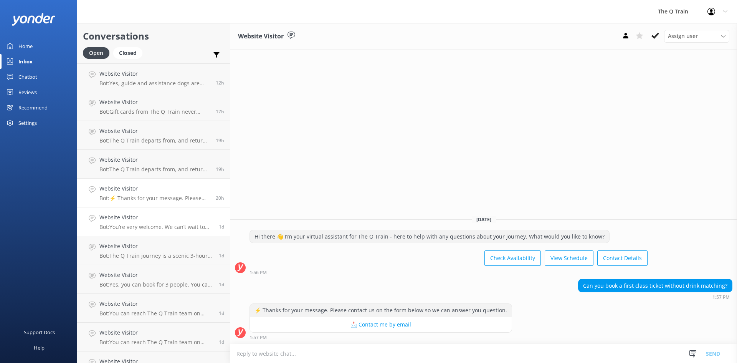
click at [141, 220] on h4 "Website Visitor" at bounding box center [156, 217] width 114 height 8
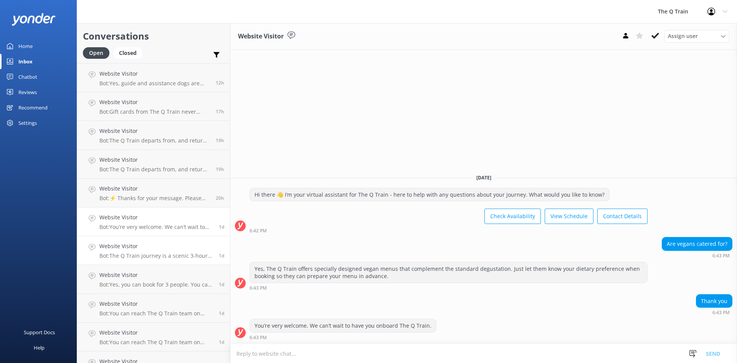
click at [138, 253] on p "Bot: The Q Train journey is a scenic 3-hour experience without stops along the …" at bounding box center [156, 255] width 114 height 7
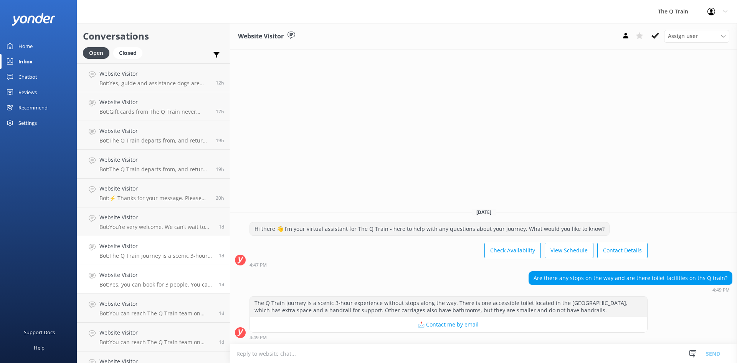
click at [144, 278] on h4 "Website Visitor" at bounding box center [156, 275] width 114 height 8
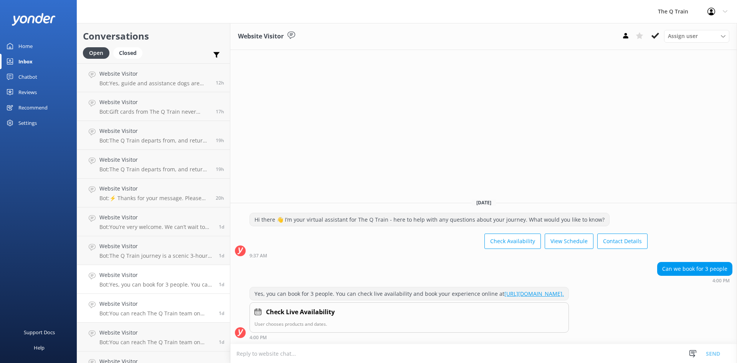
click at [147, 303] on h4 "Website Visitor" at bounding box center [156, 304] width 114 height 8
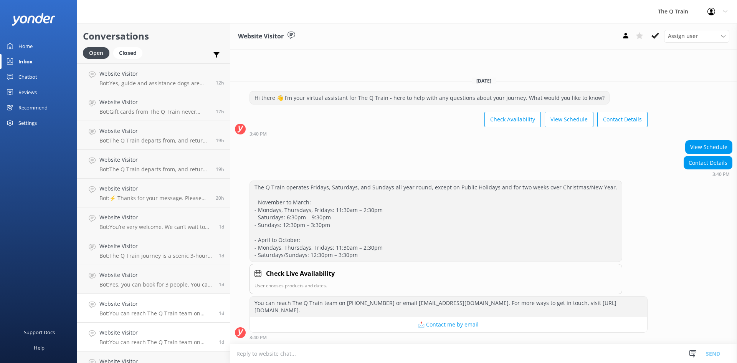
click at [156, 335] on h4 "Website Visitor" at bounding box center [156, 332] width 114 height 8
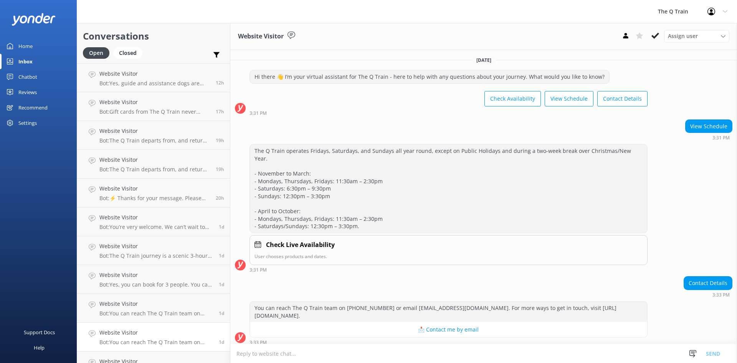
click at [20, 47] on div "Home" at bounding box center [25, 45] width 14 height 15
